Goal: Task Accomplishment & Management: Use online tool/utility

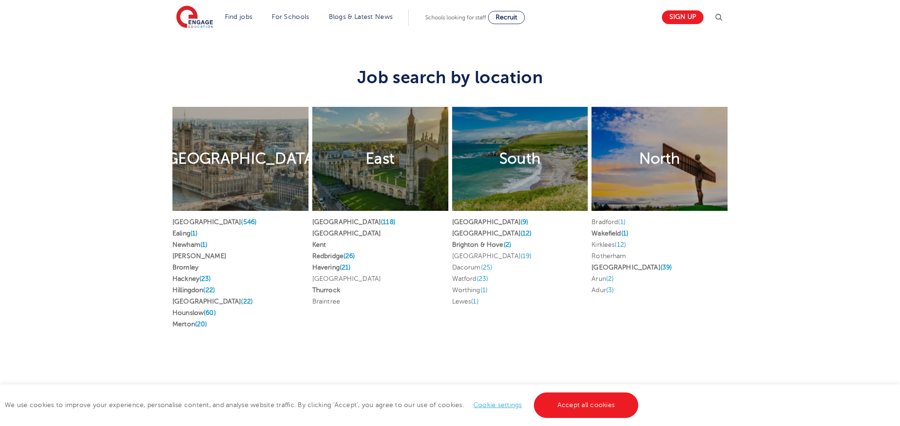
scroll to position [1606, 0]
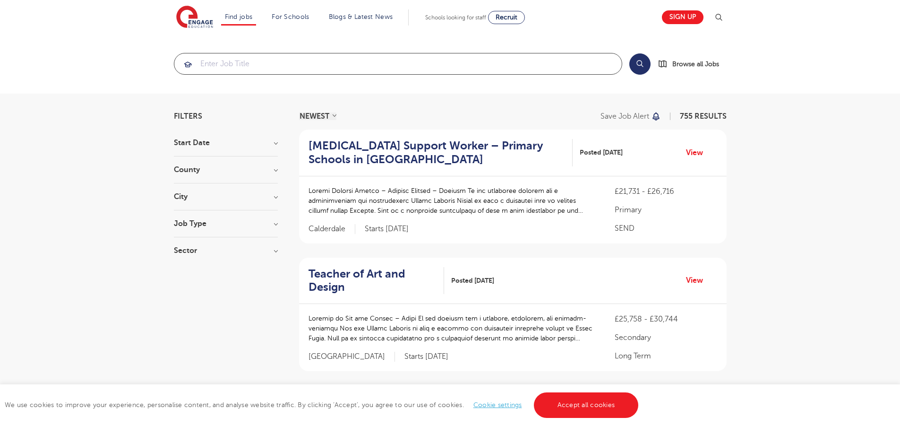
click at [258, 60] on input "search" at bounding box center [397, 63] width 447 height 21
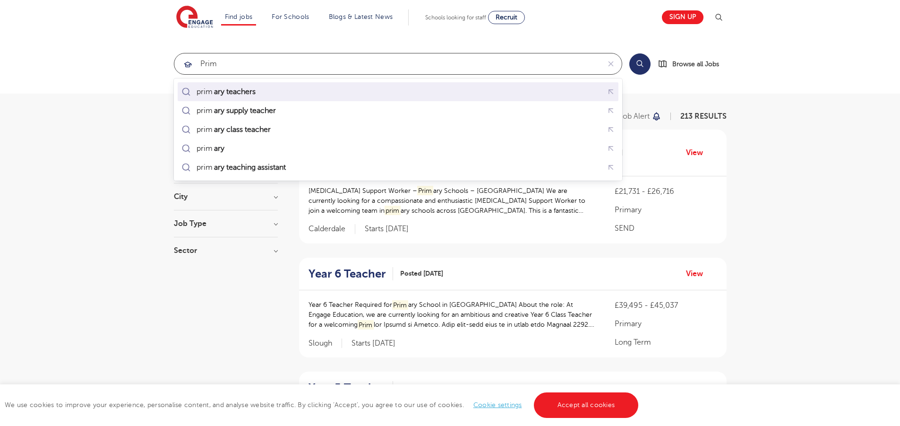
click at [253, 89] on mark "ary teachers" at bounding box center [235, 91] width 44 height 11
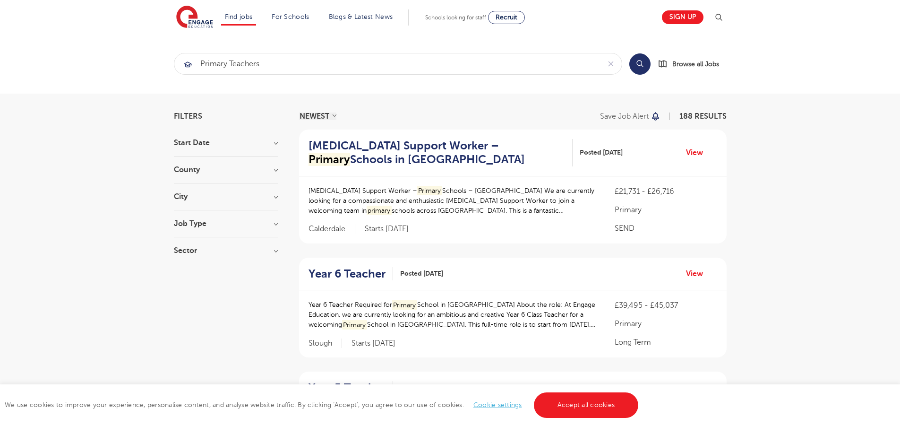
click at [642, 62] on button "Search" at bounding box center [639, 63] width 21 height 21
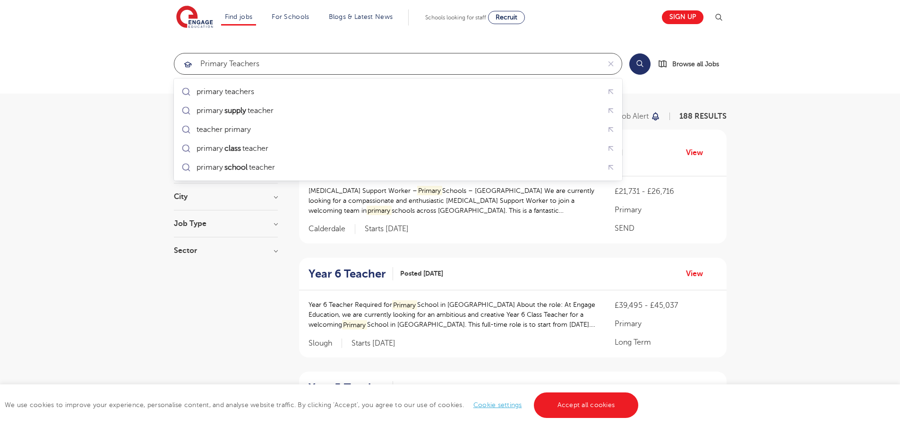
click at [278, 62] on input "primary teachers" at bounding box center [387, 63] width 426 height 21
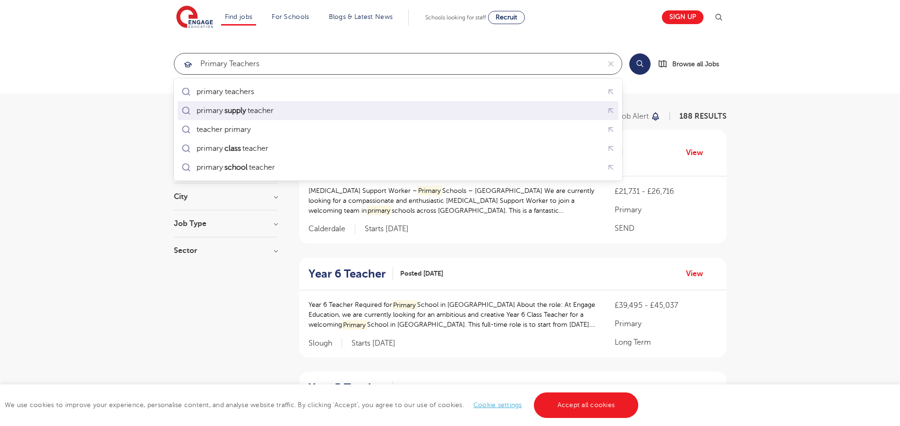
click at [259, 103] on div "primary supply teacher" at bounding box center [398, 110] width 437 height 15
type input "primary supply teacher"
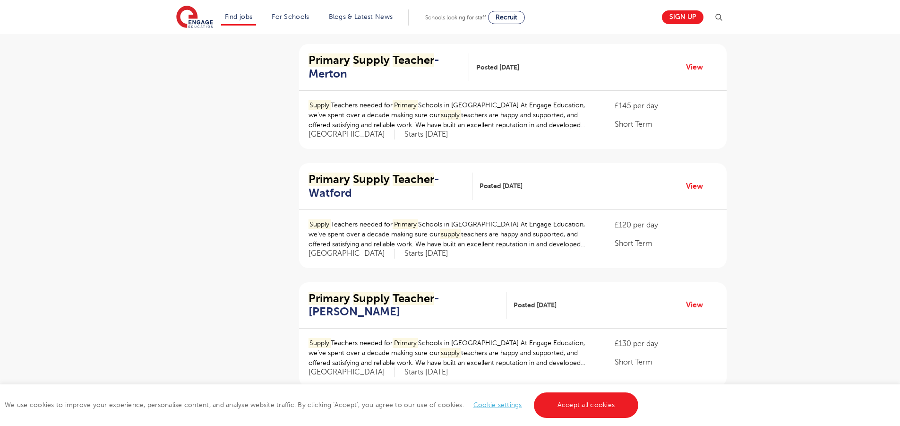
scroll to position [1214, 0]
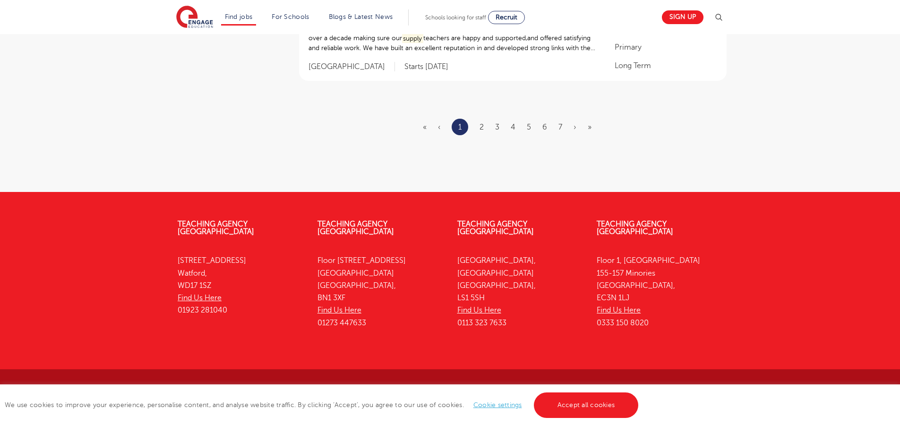
drag, startPoint x: 178, startPoint y: 251, endPoint x: 234, endPoint y: 298, distance: 73.1
click at [234, 298] on p "4th Floor, 45 Clarendon Road Watford, WD17 1SZ Find Us Here 01923 281040" at bounding box center [241, 285] width 126 height 62
copy p "4th Floor, 45 Clarendon Road Watford, WD17 1SZ Find Us Here 01923 281040"
